Goal: Task Accomplishment & Management: Manage account settings

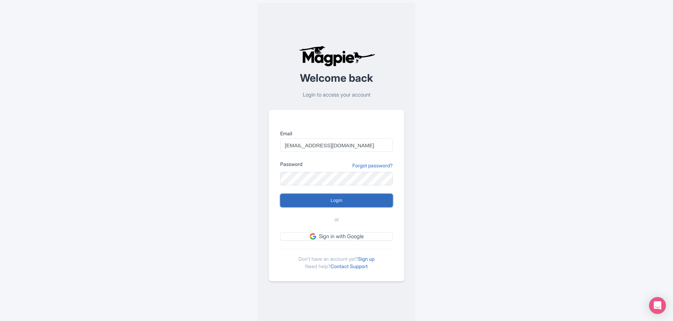
click at [317, 198] on input "Login" at bounding box center [336, 200] width 113 height 13
type input "Logging in..."
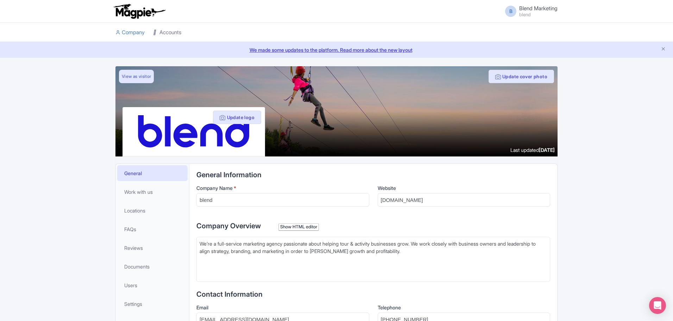
click at [172, 38] on link "Accounts" at bounding box center [167, 32] width 28 height 19
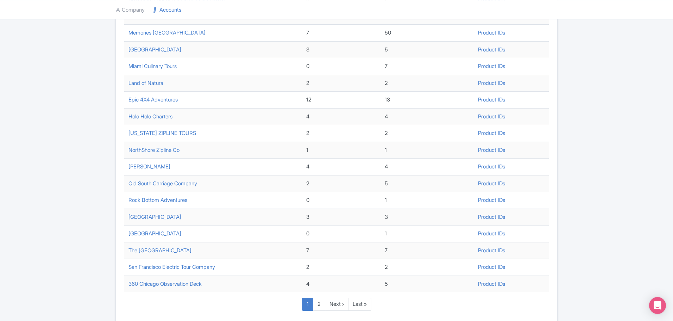
scroll to position [206, 0]
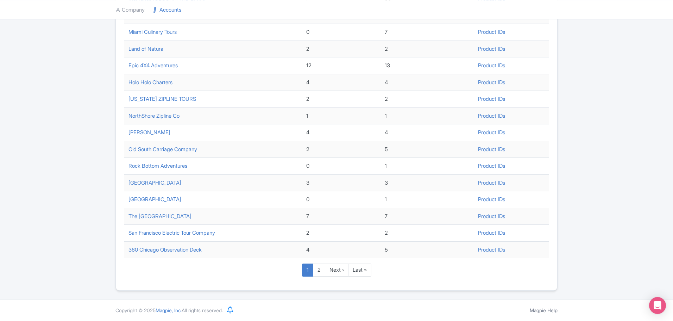
drag, startPoint x: 149, startPoint y: 155, endPoint x: 101, endPoint y: 221, distance: 81.6
click at [86, 214] on div "Agency Accounts Search Name TTD Product Total Products Product IDs Ridge Riders…" at bounding box center [336, 75] width 673 height 431
click at [328, 268] on link "Next ›" at bounding box center [337, 269] width 24 height 13
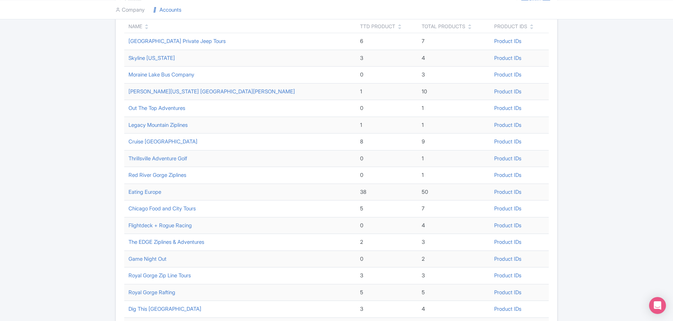
scroll to position [173, 0]
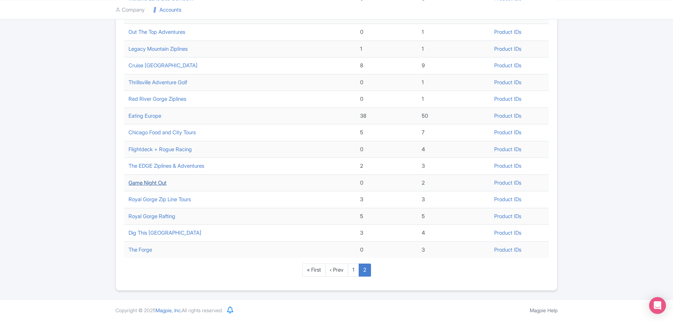
click at [155, 185] on link "Game Night Out" at bounding box center [148, 182] width 38 height 7
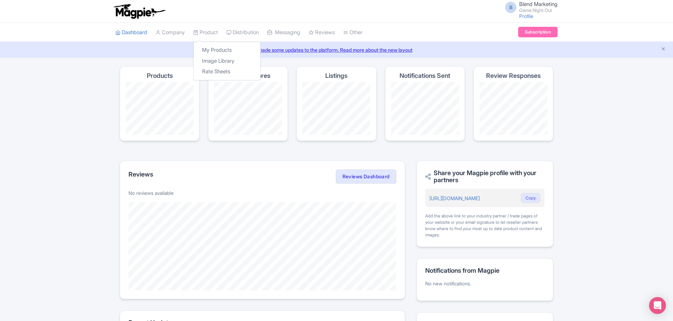
click at [212, 44] on div "My Products Image Library Rate Sheets" at bounding box center [227, 61] width 68 height 39
click at [212, 49] on link "My Products" at bounding box center [227, 50] width 67 height 11
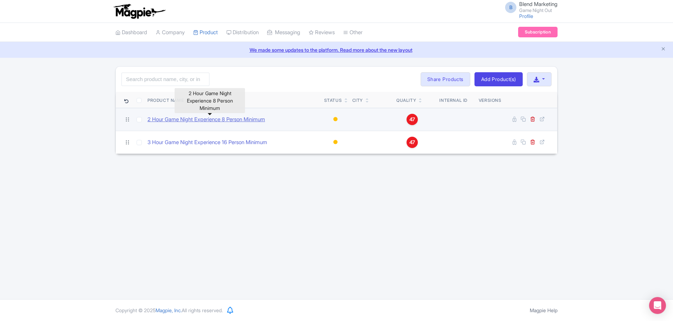
click at [208, 118] on link "2 Hour Game Night Experience 8 Person Minimum" at bounding box center [207, 120] width 118 height 8
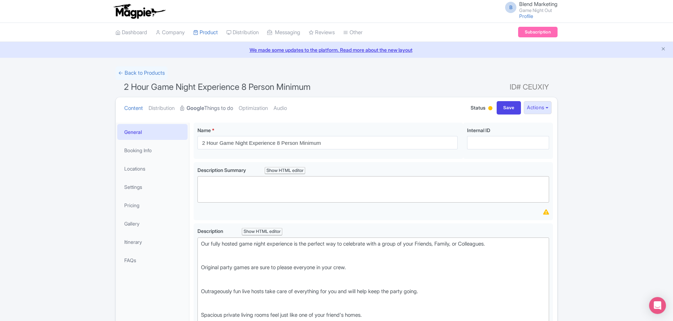
click at [204, 111] on strong "Google" at bounding box center [196, 108] width 18 height 8
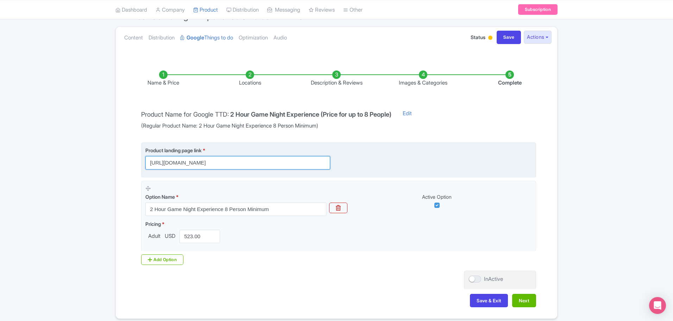
scroll to position [0, 57]
drag, startPoint x: 207, startPoint y: 163, endPoint x: 330, endPoint y: 161, distance: 123.3
click at [330, 161] on input "https://www.gamenightout.com/in-person#reserve-game-night-out-section?utm_sourc…" at bounding box center [237, 162] width 185 height 13
click at [280, 163] on input "https://www.gamenightout.com/in-person#reserve-game-night-out-section?utm_sourc…" at bounding box center [237, 162] width 185 height 13
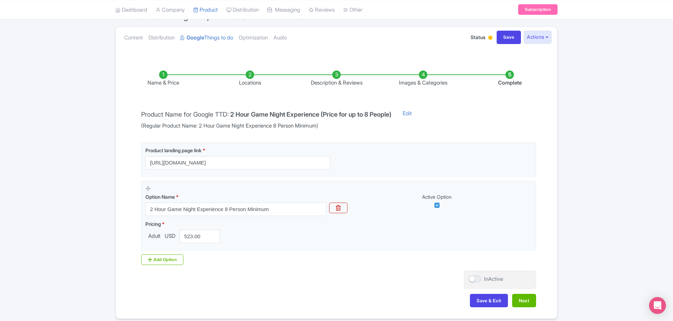
scroll to position [0, 0]
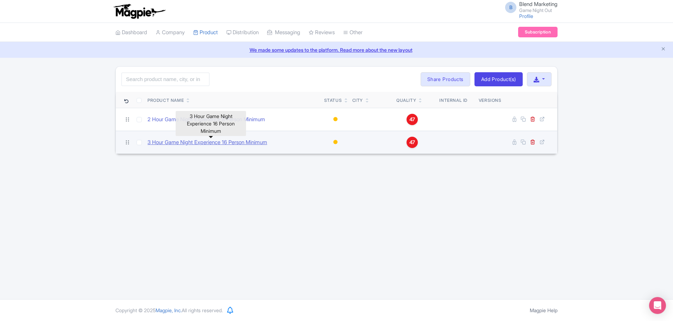
click at [216, 141] on link "3 Hour Game Night Experience 16 Person Minimum" at bounding box center [208, 142] width 120 height 8
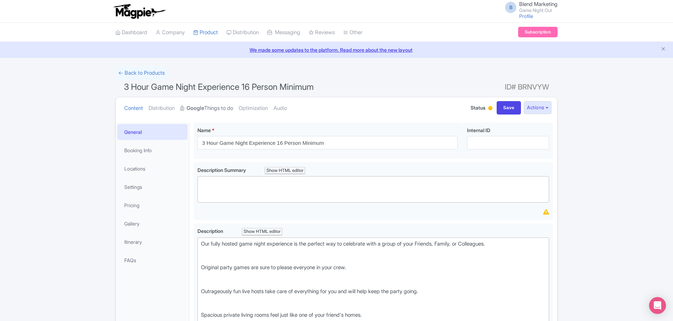
click at [196, 108] on strong "Google" at bounding box center [196, 108] width 18 height 8
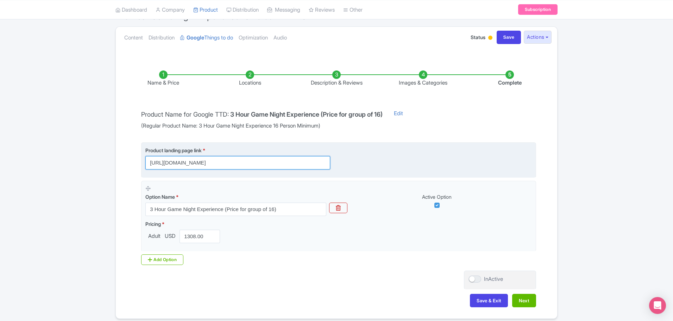
scroll to position [0, 57]
drag, startPoint x: 177, startPoint y: 164, endPoint x: 320, endPoint y: 163, distance: 142.6
click at [320, 163] on input "[URL][DOMAIN_NAME]" at bounding box center [237, 162] width 185 height 13
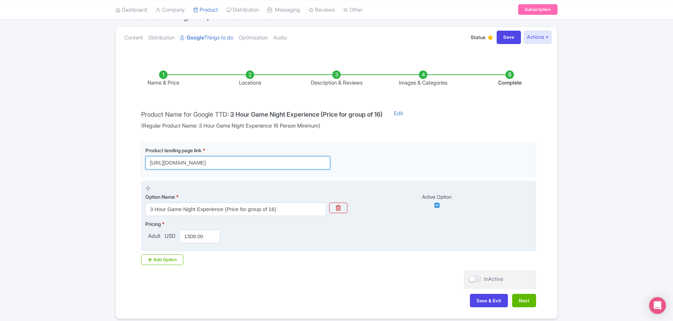
scroll to position [99, 0]
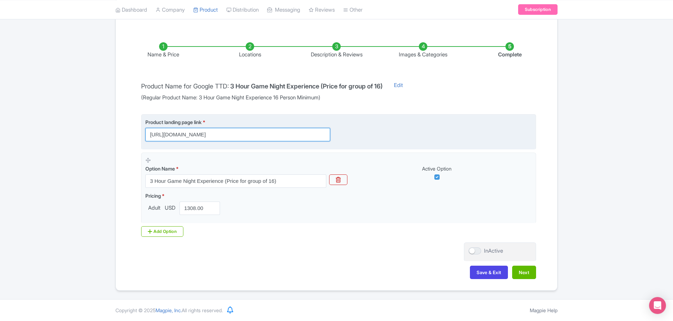
click at [328, 137] on input "[URL][DOMAIN_NAME]" at bounding box center [237, 134] width 185 height 13
drag, startPoint x: 286, startPoint y: 135, endPoint x: 451, endPoint y: 125, distance: 164.7
click at [451, 125] on div "Product landing page link * [URL][DOMAIN_NAME]" at bounding box center [338, 129] width 387 height 23
click at [317, 133] on input "[URL][DOMAIN_NAME]" at bounding box center [237, 134] width 185 height 13
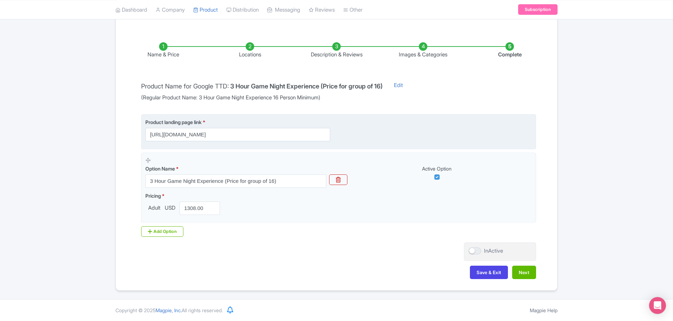
scroll to position [0, 0]
